Goal: Go to known website: Access a specific website the user already knows

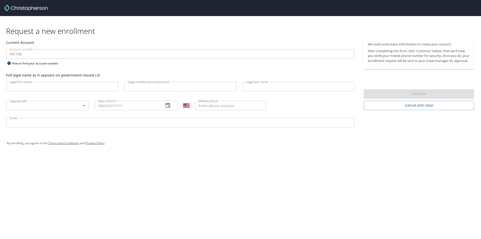
select select "US"
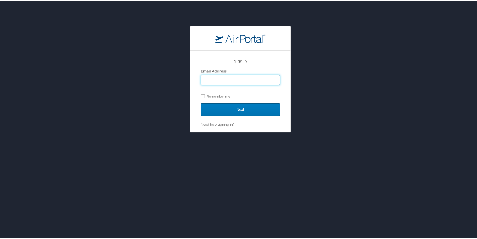
click at [218, 77] on input "Email Address" at bounding box center [240, 79] width 79 height 10
type input "tim.michaelis@imail.org"
click at [201, 102] on input "Next" at bounding box center [240, 108] width 79 height 13
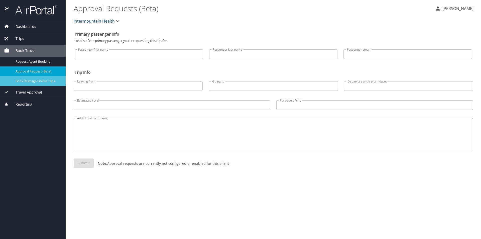
click at [41, 80] on span "Book/Manage Online Trips" at bounding box center [38, 81] width 44 height 5
